Goal: Go to known website: Access a specific website the user already knows

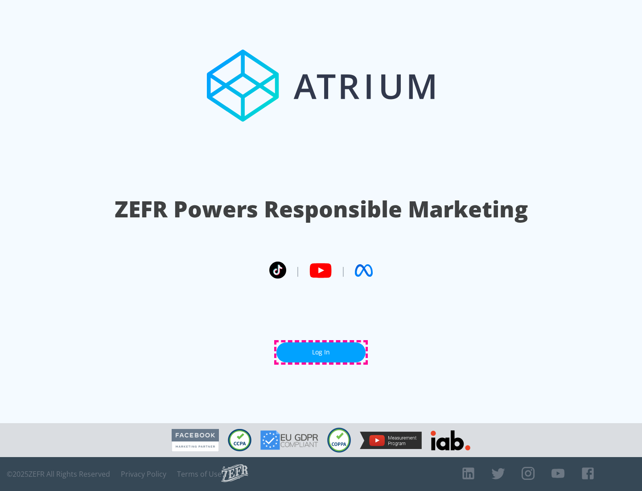
click at [321, 352] on link "Log In" at bounding box center [321, 352] width 89 height 20
